Goal: Task Accomplishment & Management: Manage account settings

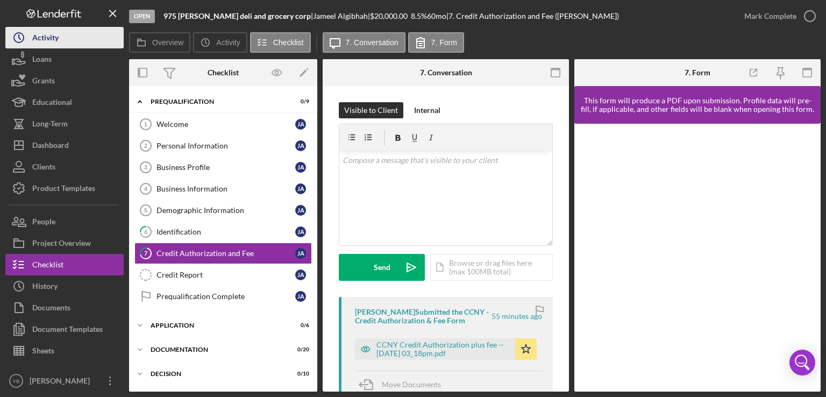
scroll to position [73, 0]
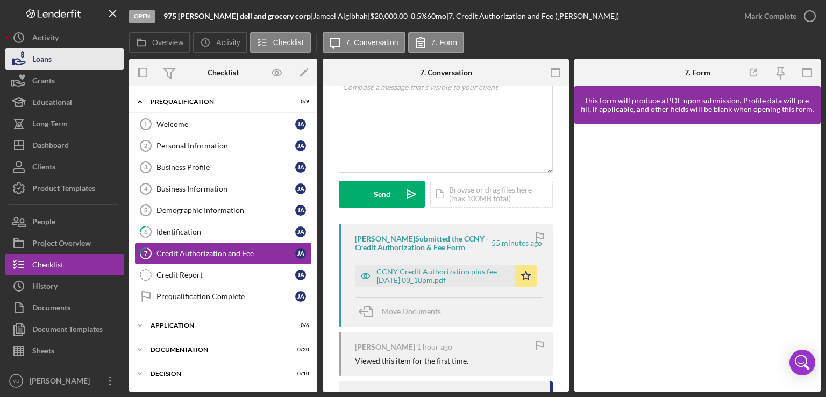
click at [67, 56] on button "Loans" at bounding box center [64, 59] width 118 height 22
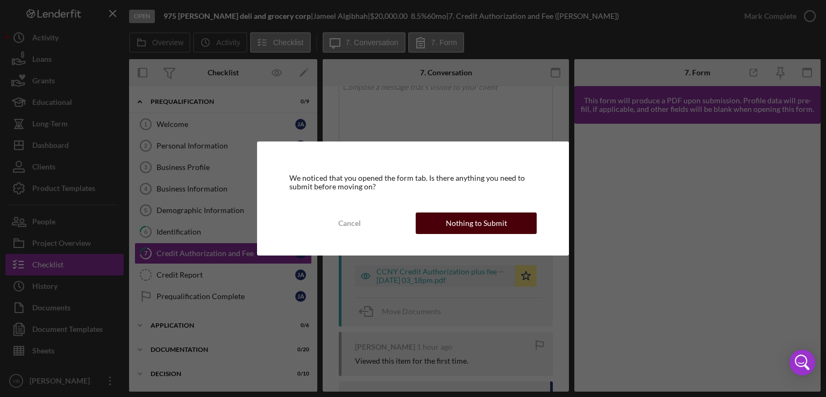
click at [491, 224] on div "Nothing to Submit" at bounding box center [476, 223] width 61 height 22
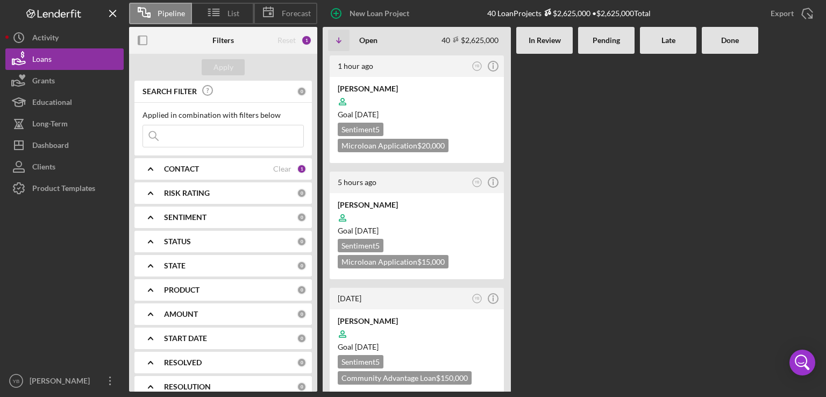
click at [596, 252] on div at bounding box center [606, 223] width 56 height 338
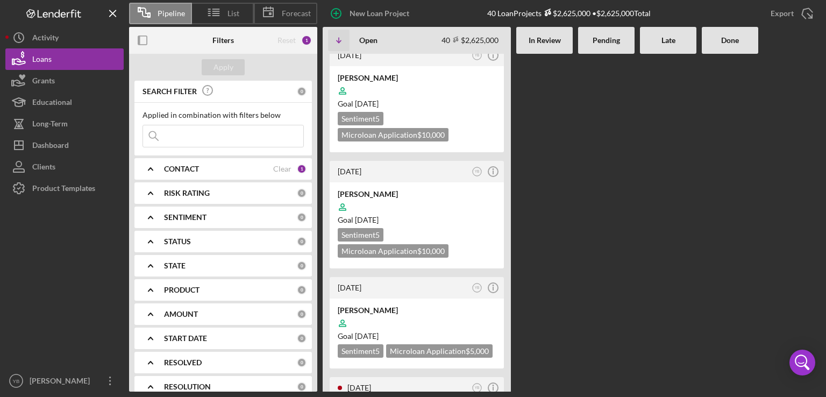
scroll to position [4373, 0]
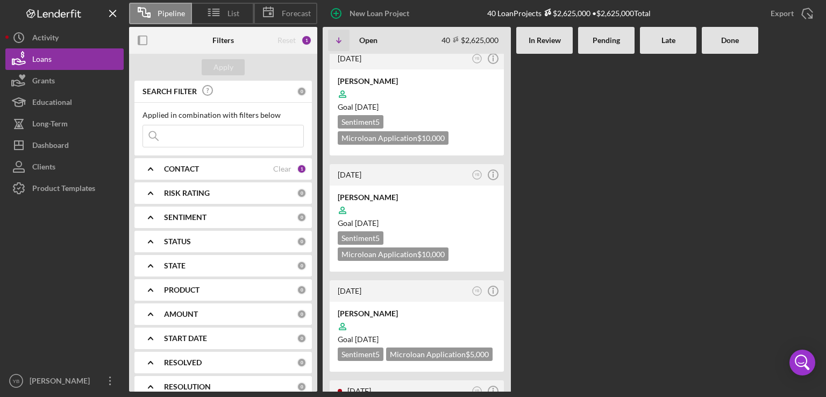
click at [182, 172] on b "CONTACT" at bounding box center [181, 169] width 35 height 9
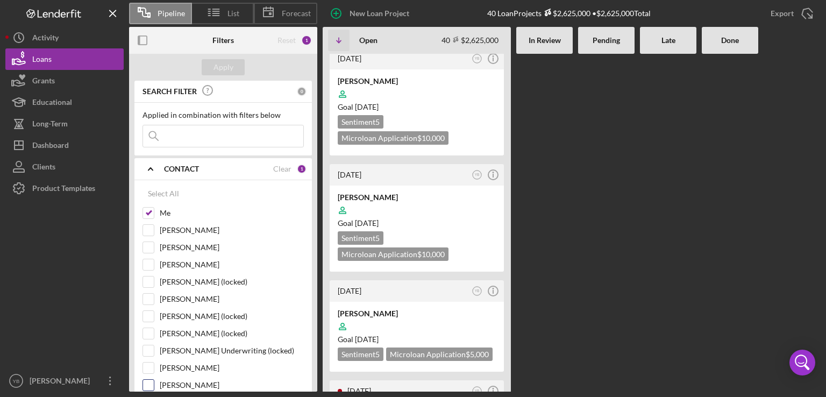
click at [153, 383] on input "[PERSON_NAME]" at bounding box center [148, 385] width 11 height 11
checkbox input "true"
click at [231, 69] on div "Apply" at bounding box center [224, 67] width 20 height 16
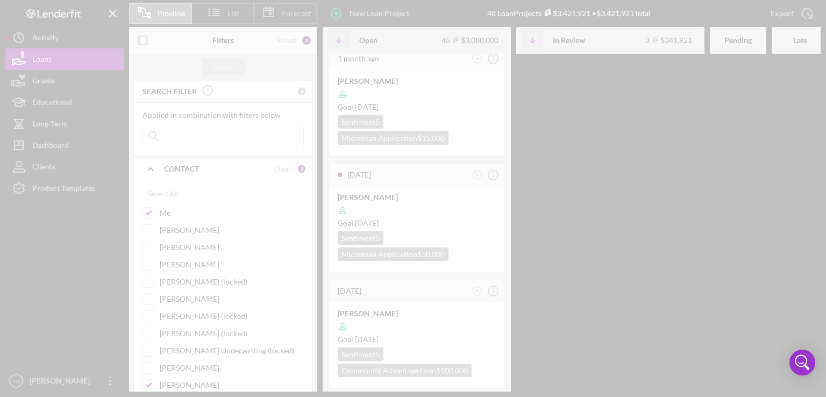
scroll to position [4910, 0]
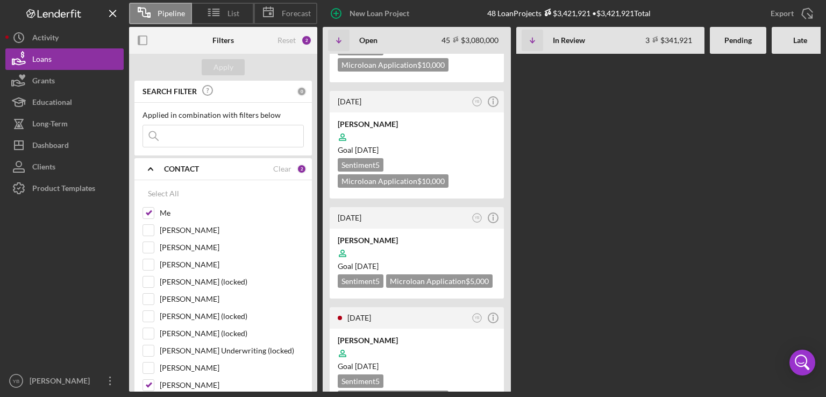
click at [577, 133] on div "1 hour ago YB Icon/Info [PERSON_NAME] Goal [DATE] Sentiment 5 Microloan Applica…" at bounding box center [609, 223] width 573 height 338
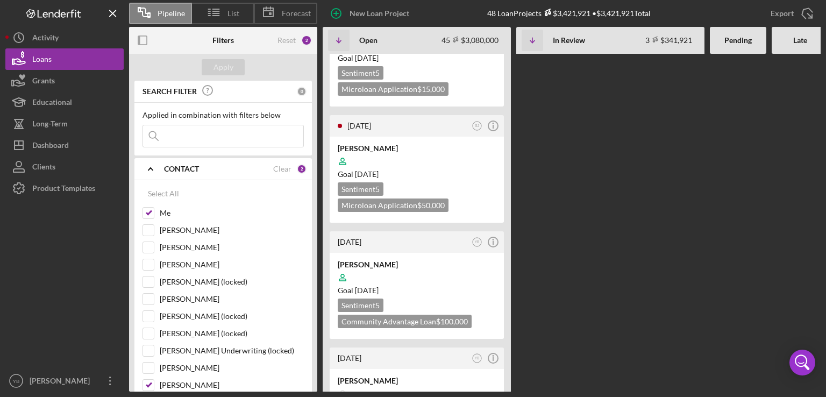
scroll to position [4413, 0]
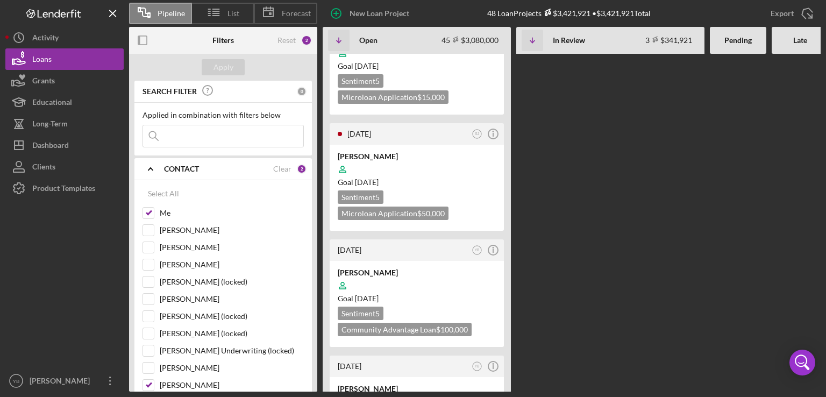
click at [582, 182] on div "1 hour ago YB Icon/Info [PERSON_NAME] Goal [DATE] Sentiment 5 Microloan Applica…" at bounding box center [609, 223] width 573 height 338
click at [152, 235] on input "[PERSON_NAME]" at bounding box center [148, 230] width 11 height 11
checkbox input "true"
click at [220, 64] on div "Apply" at bounding box center [224, 67] width 20 height 16
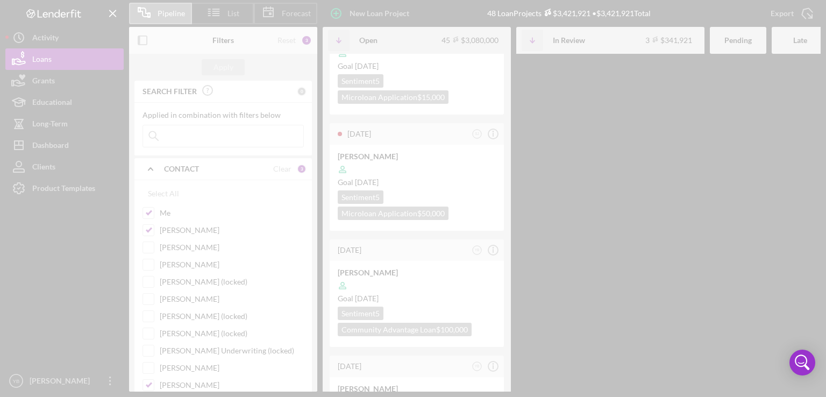
scroll to position [4951, 0]
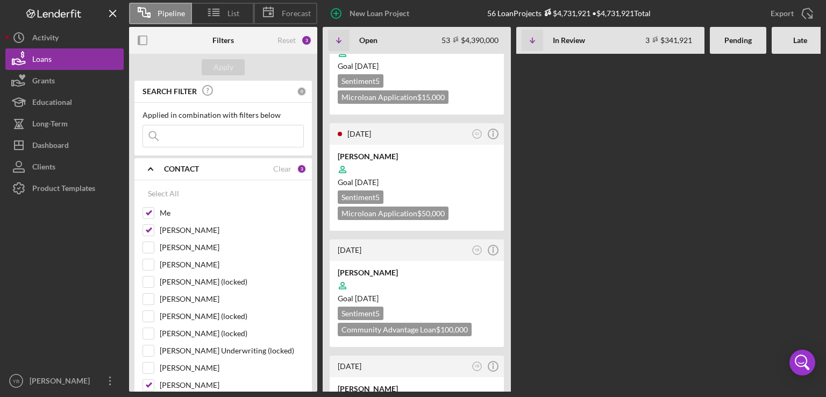
click at [630, 158] on div "1 hour ago YB Icon/Info [PERSON_NAME] Goal [DATE] Sentiment 5 Microloan Applica…" at bounding box center [609, 223] width 573 height 338
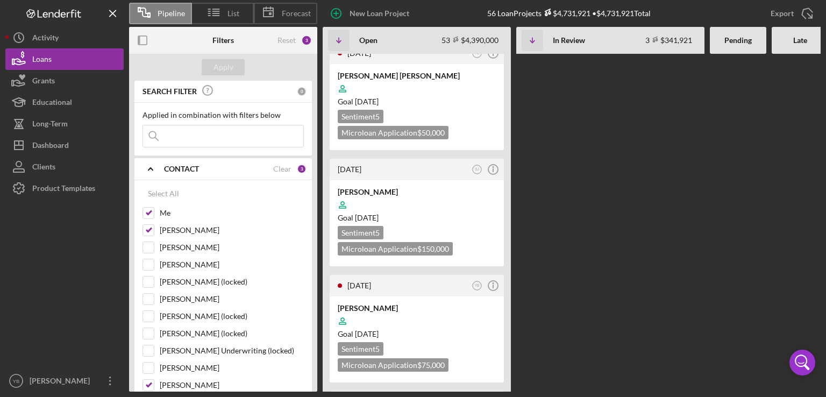
scroll to position [2607, 0]
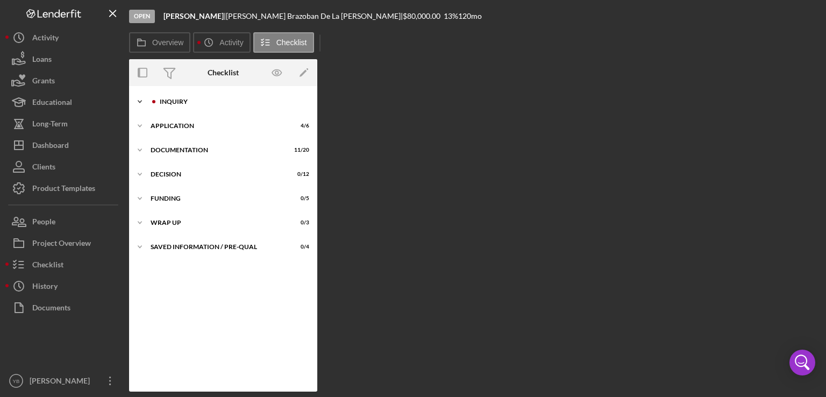
click at [173, 101] on div "Inquiry" at bounding box center [232, 101] width 144 height 6
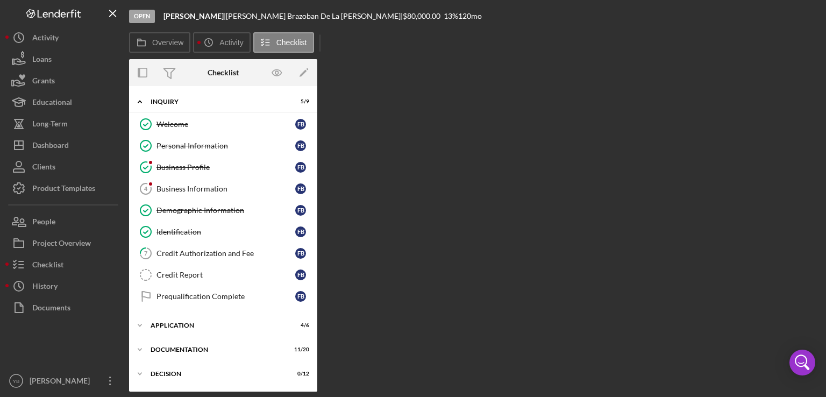
scroll to position [69, 0]
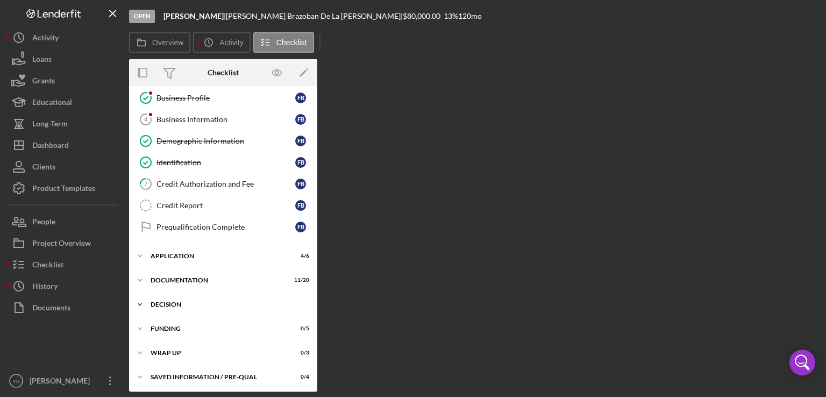
click at [182, 296] on div "Icon/Expander Decision 0 / 12" at bounding box center [223, 305] width 188 height 22
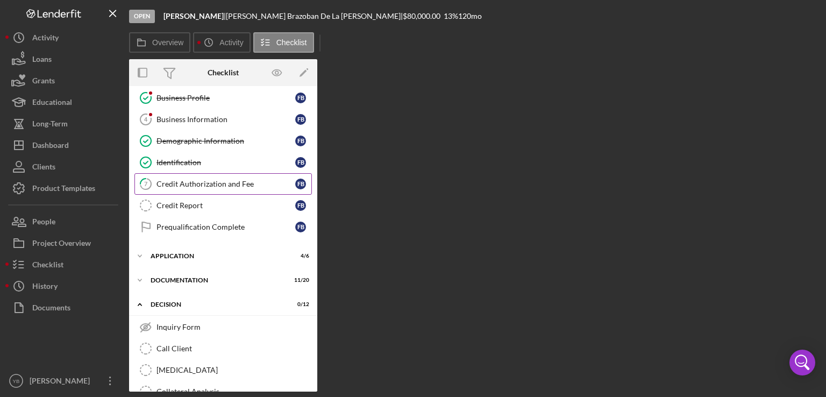
click at [196, 186] on div "Credit Authorization and Fee" at bounding box center [226, 184] width 139 height 9
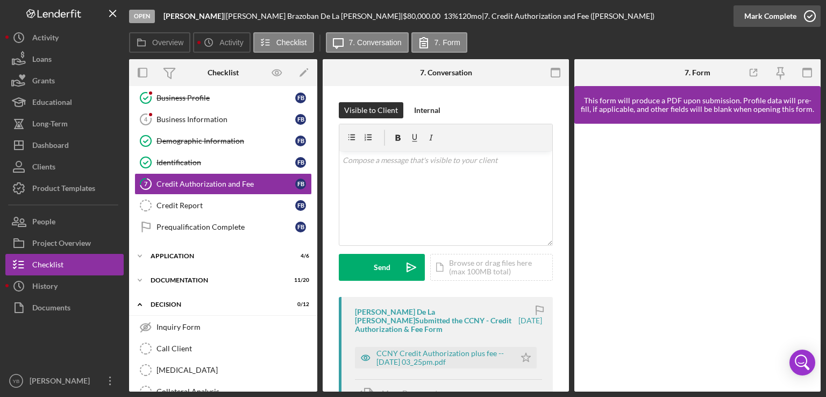
click at [790, 20] on div "Mark Complete" at bounding box center [771, 16] width 52 height 22
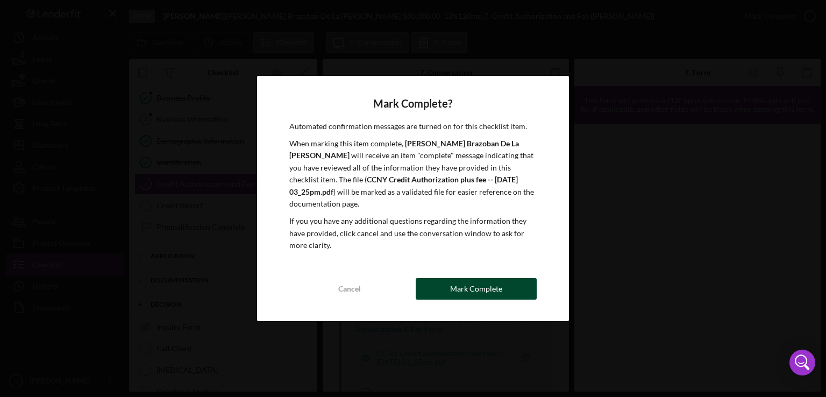
click at [474, 282] on div "Mark Complete" at bounding box center [476, 289] width 52 height 22
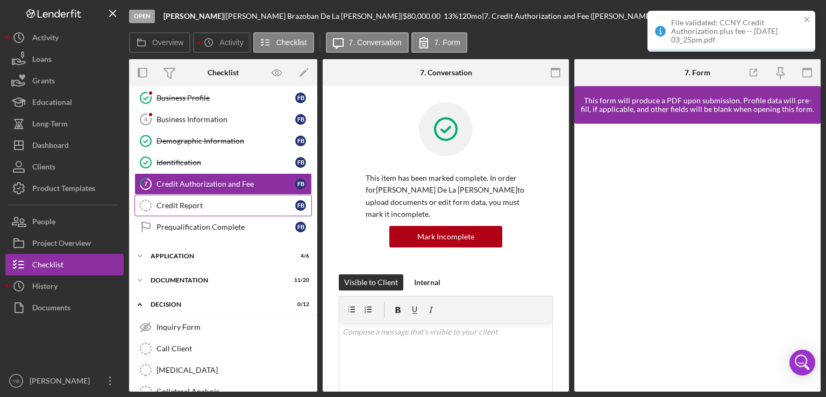
click at [203, 204] on div "Credit Report" at bounding box center [226, 205] width 139 height 9
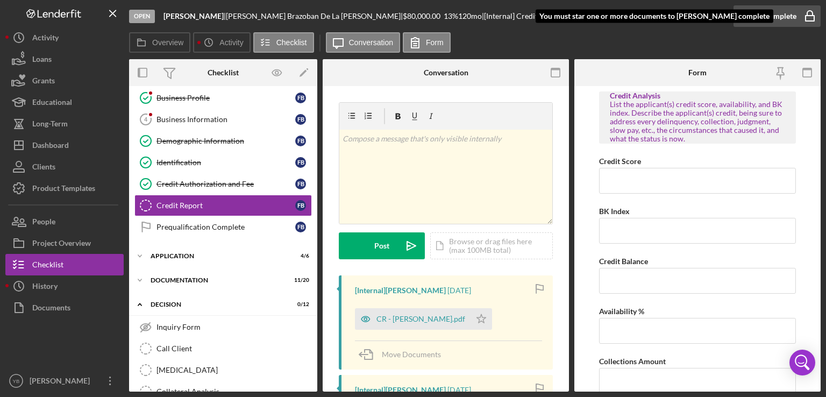
click at [775, 21] on div "Mark Complete" at bounding box center [771, 16] width 52 height 22
click at [481, 315] on polygon "button" at bounding box center [481, 318] width 9 height 9
click at [788, 15] on div "Mark Complete" at bounding box center [771, 16] width 52 height 22
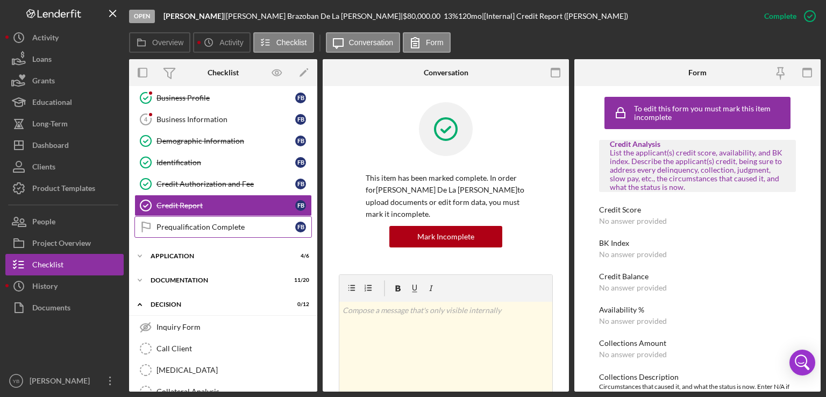
click at [189, 228] on div "Prequalification Complete" at bounding box center [226, 227] width 139 height 9
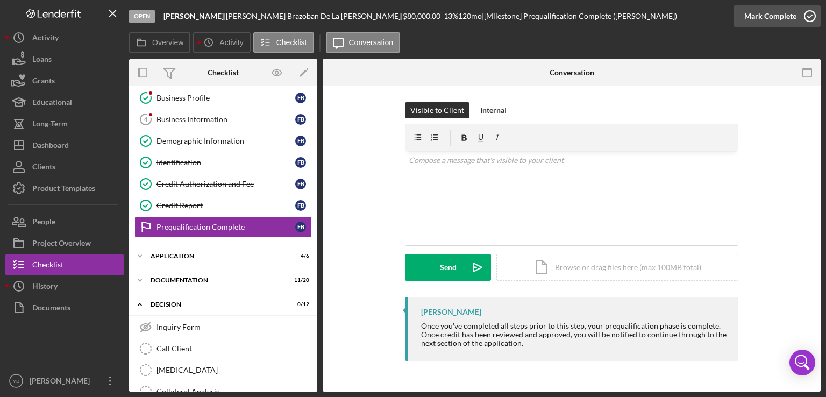
click at [756, 18] on div "Mark Complete" at bounding box center [771, 16] width 52 height 22
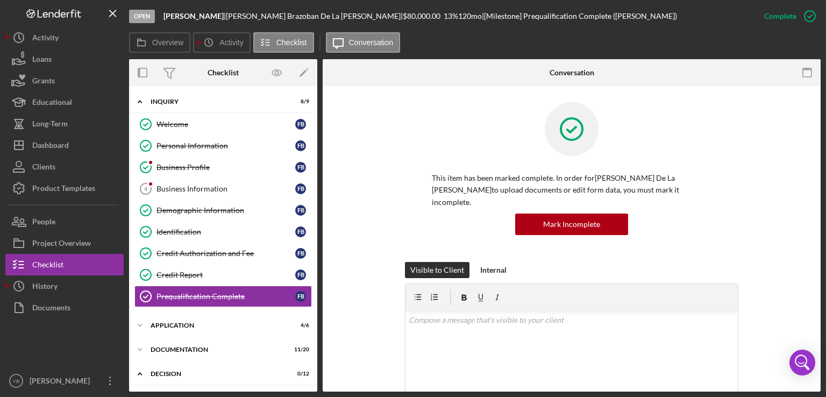
scroll to position [53, 0]
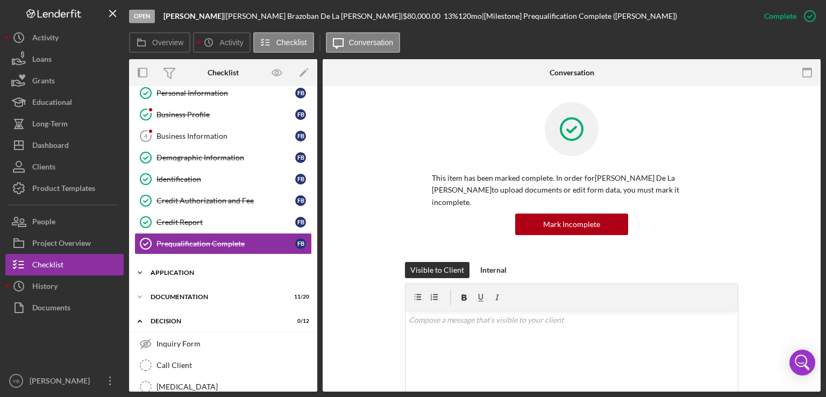
click at [174, 273] on div "Application" at bounding box center [227, 273] width 153 height 6
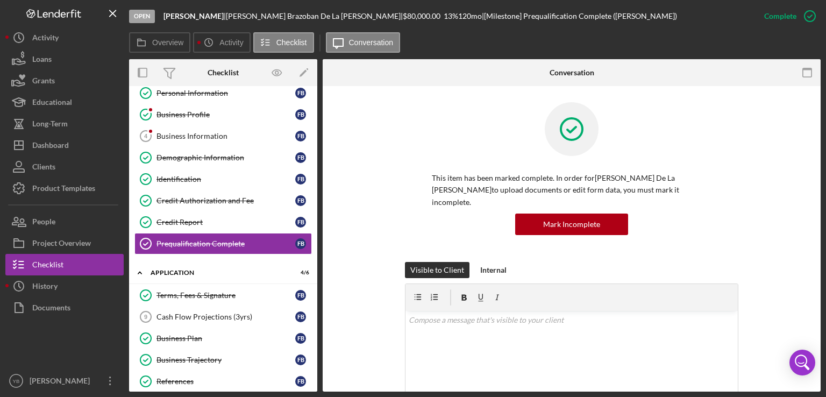
drag, startPoint x: 317, startPoint y: 222, endPoint x: 317, endPoint y: 249, distance: 26.4
click at [317, 249] on div "Overview Internal Workflow Stage Open Icon/Dropdown Arrow Archive (can unarchiv…" at bounding box center [475, 225] width 692 height 332
click at [187, 313] on div "Cash Flow Projections (3yrs)" at bounding box center [226, 317] width 139 height 9
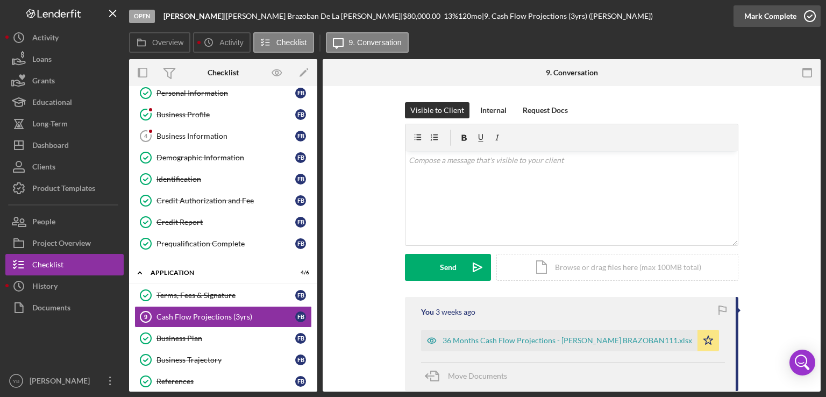
click at [796, 16] on button "Mark Complete" at bounding box center [777, 16] width 87 height 22
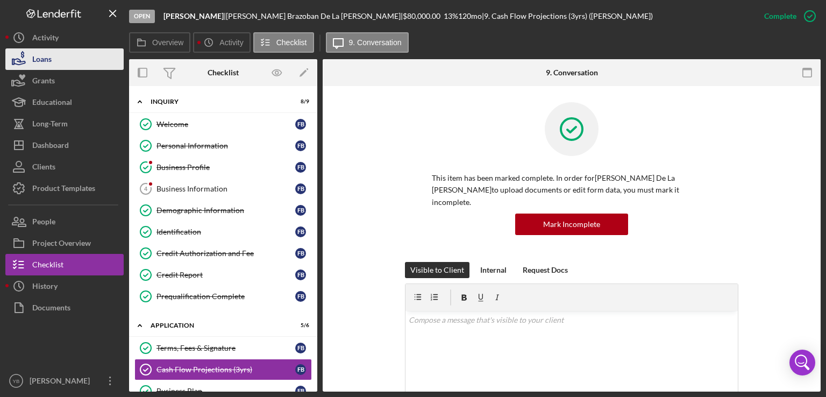
click at [42, 63] on div "Loans" at bounding box center [41, 60] width 19 height 24
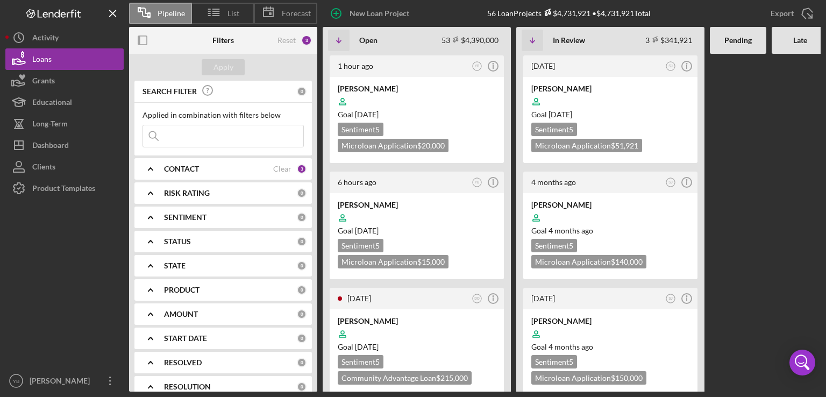
click at [191, 165] on b "CONTACT" at bounding box center [181, 169] width 35 height 9
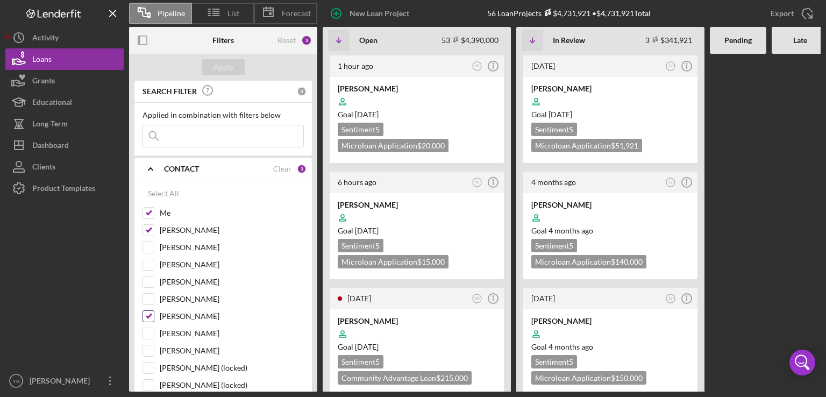
click at [147, 315] on input "[PERSON_NAME]" at bounding box center [148, 316] width 11 height 11
checkbox input "false"
click at [150, 228] on input "[PERSON_NAME]" at bounding box center [148, 230] width 11 height 11
checkbox input "false"
click at [152, 347] on input "[PERSON_NAME]" at bounding box center [148, 350] width 11 height 11
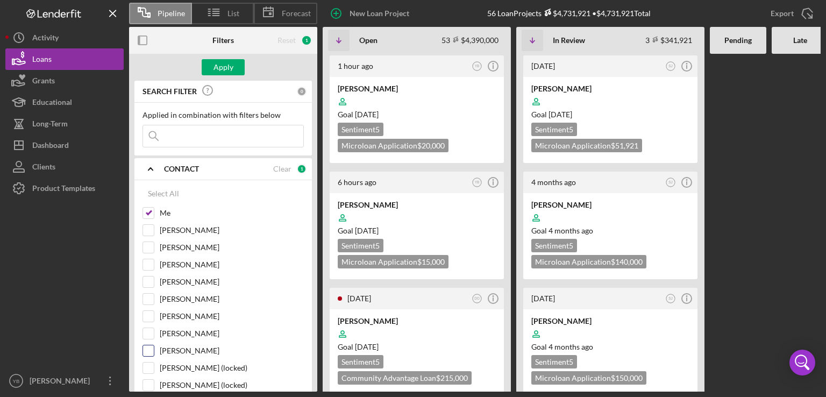
checkbox input "true"
click at [217, 68] on div "Apply" at bounding box center [224, 67] width 20 height 16
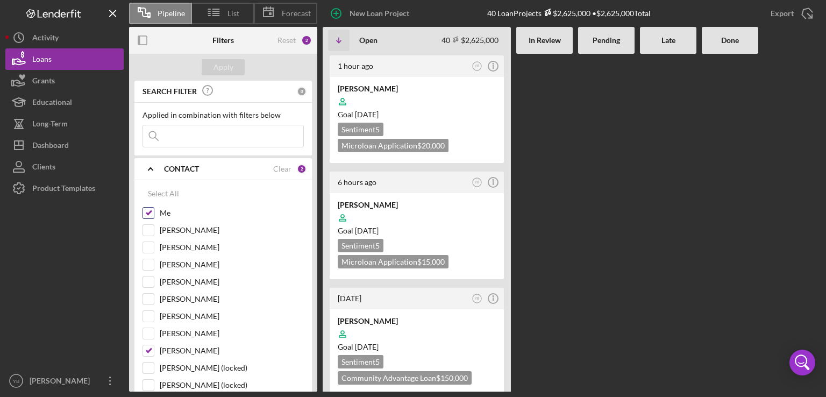
click at [146, 212] on input "Me" at bounding box center [148, 213] width 11 height 11
checkbox input "false"
click at [221, 69] on div "Apply" at bounding box center [224, 67] width 20 height 16
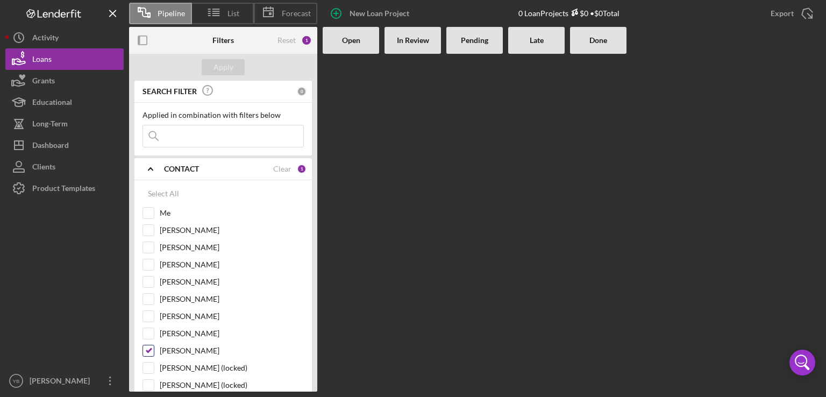
click at [148, 353] on input "[PERSON_NAME]" at bounding box center [148, 350] width 11 height 11
checkbox input "false"
click at [151, 330] on input "[PERSON_NAME]" at bounding box center [148, 333] width 11 height 11
click at [219, 65] on div "Apply" at bounding box center [224, 67] width 20 height 16
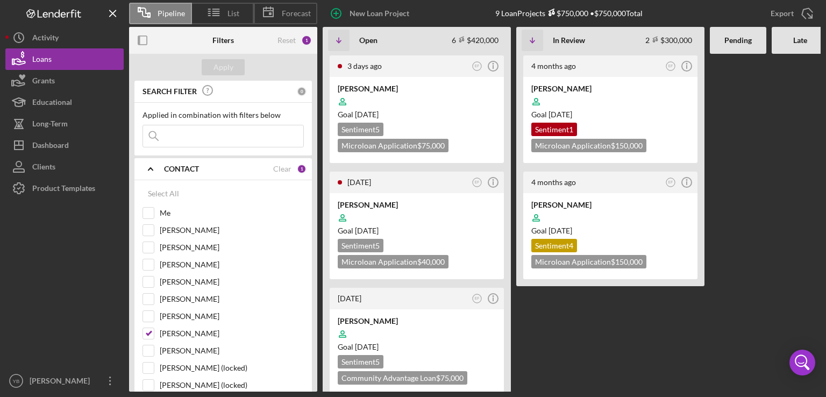
click at [772, 211] on div at bounding box center [800, 223] width 56 height 338
click at [147, 330] on input "[PERSON_NAME]" at bounding box center [148, 333] width 11 height 11
checkbox input "false"
click at [150, 211] on input "Me" at bounding box center [148, 213] width 11 height 11
checkbox input "true"
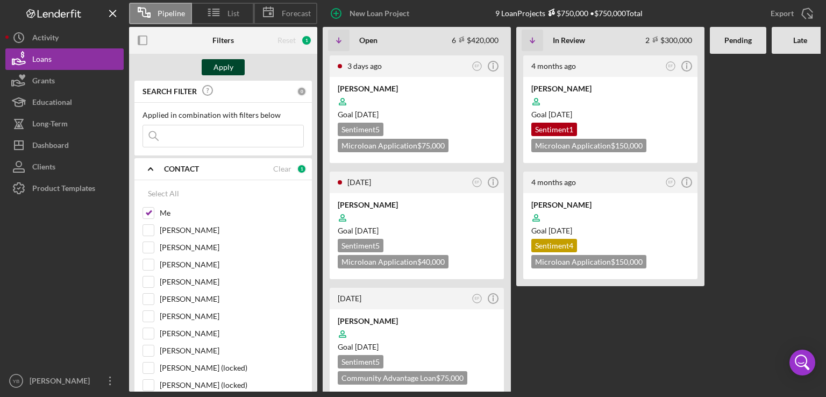
click at [224, 70] on div "Apply" at bounding box center [224, 67] width 20 height 16
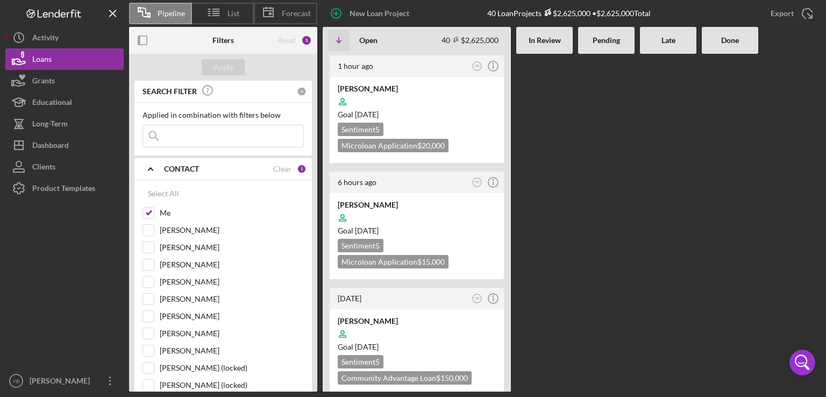
click at [550, 38] on b "In Review" at bounding box center [545, 40] width 32 height 9
click at [727, 49] on div "Done" at bounding box center [730, 40] width 56 height 27
